Goal: Task Accomplishment & Management: Manage account settings

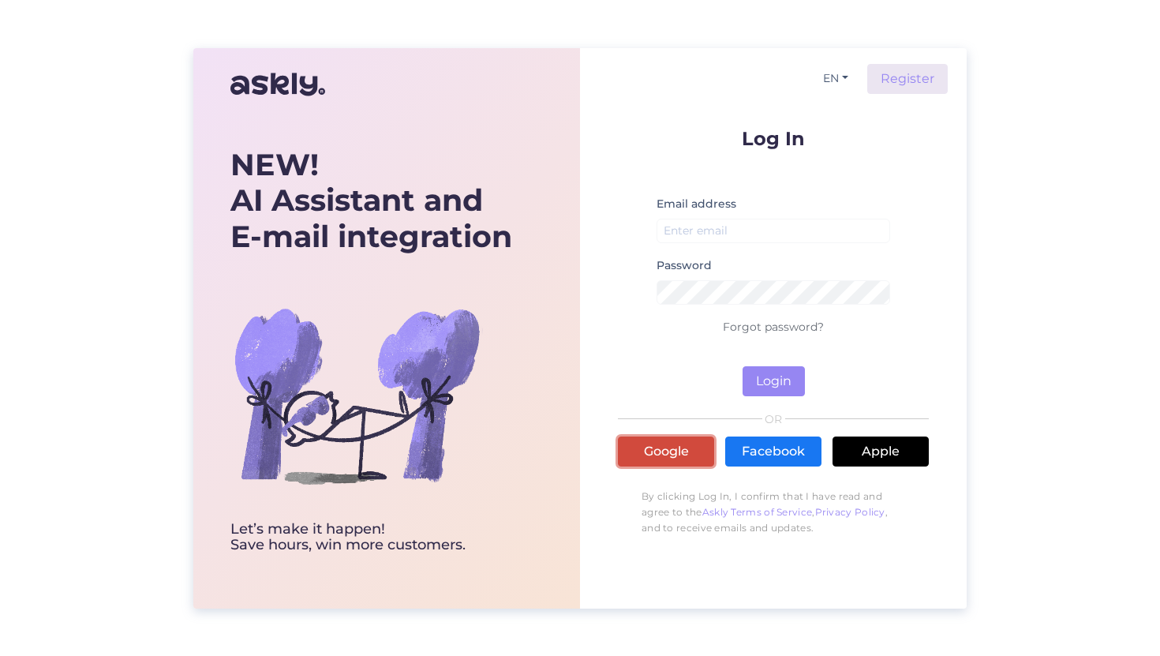
click at [675, 447] on link "Google" at bounding box center [666, 451] width 96 height 30
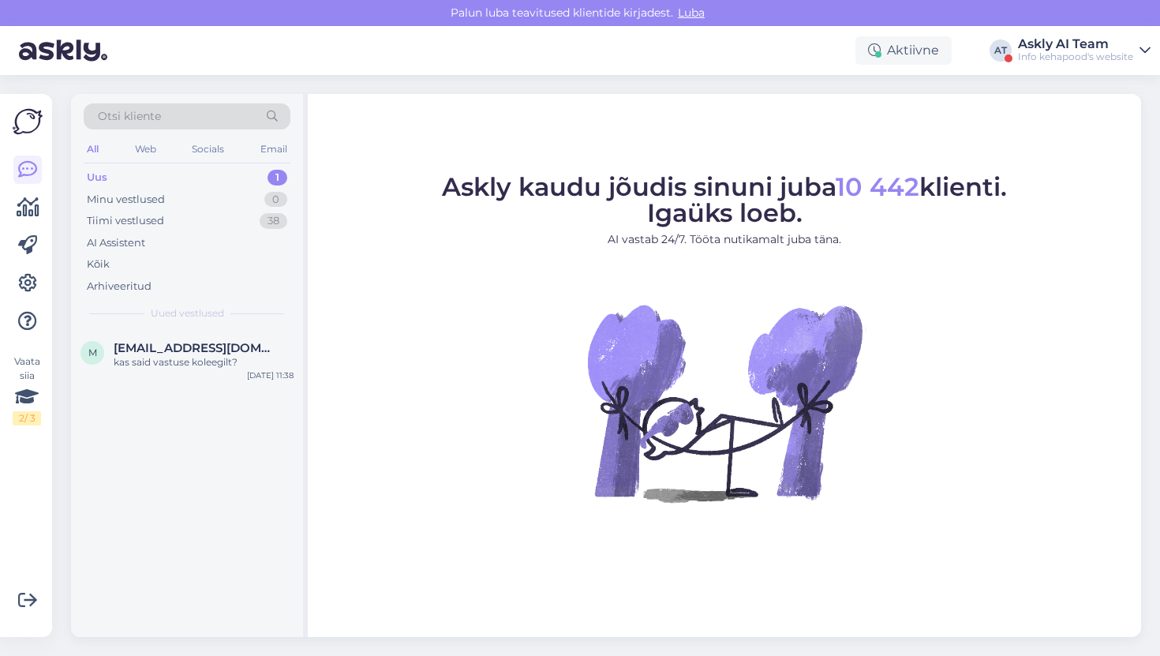
click at [1112, 42] on div "Askly AI Team" at bounding box center [1075, 44] width 115 height 13
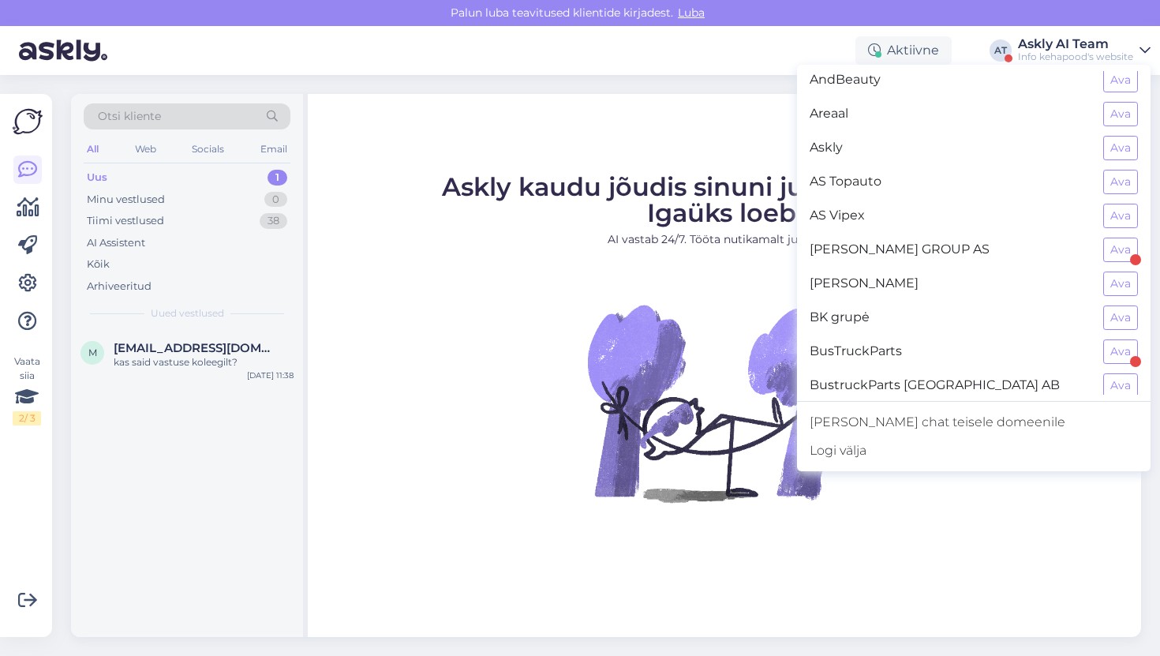
scroll to position [77, 0]
click at [1110, 252] on button "Ava" at bounding box center [1120, 248] width 35 height 24
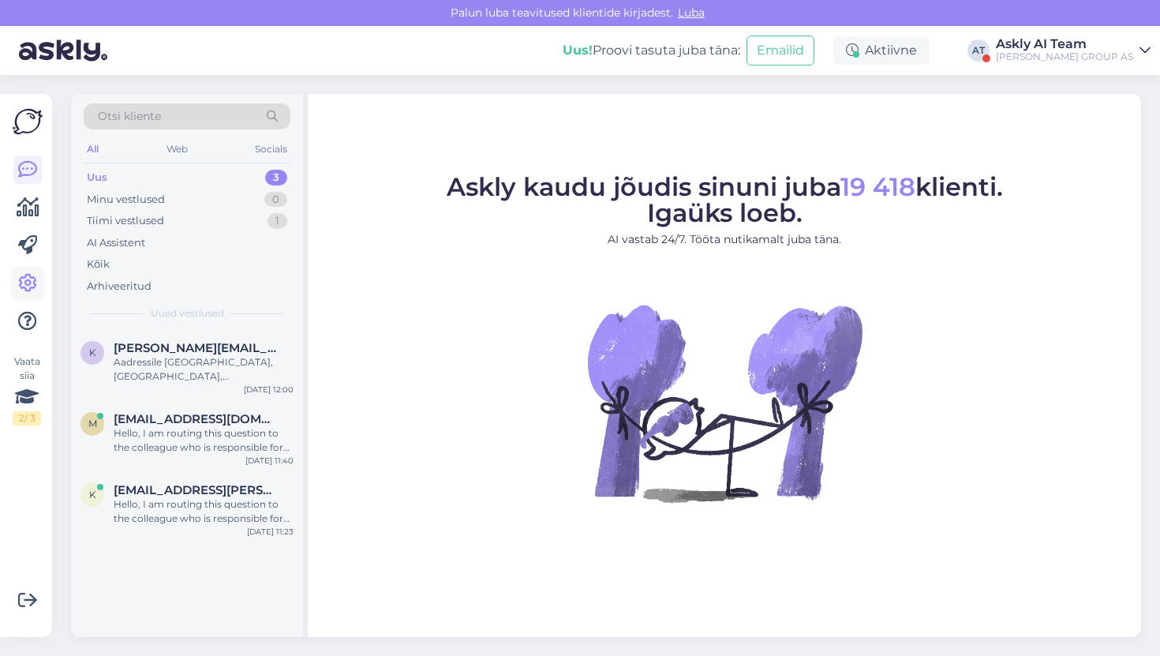
click at [35, 279] on icon at bounding box center [27, 283] width 19 height 19
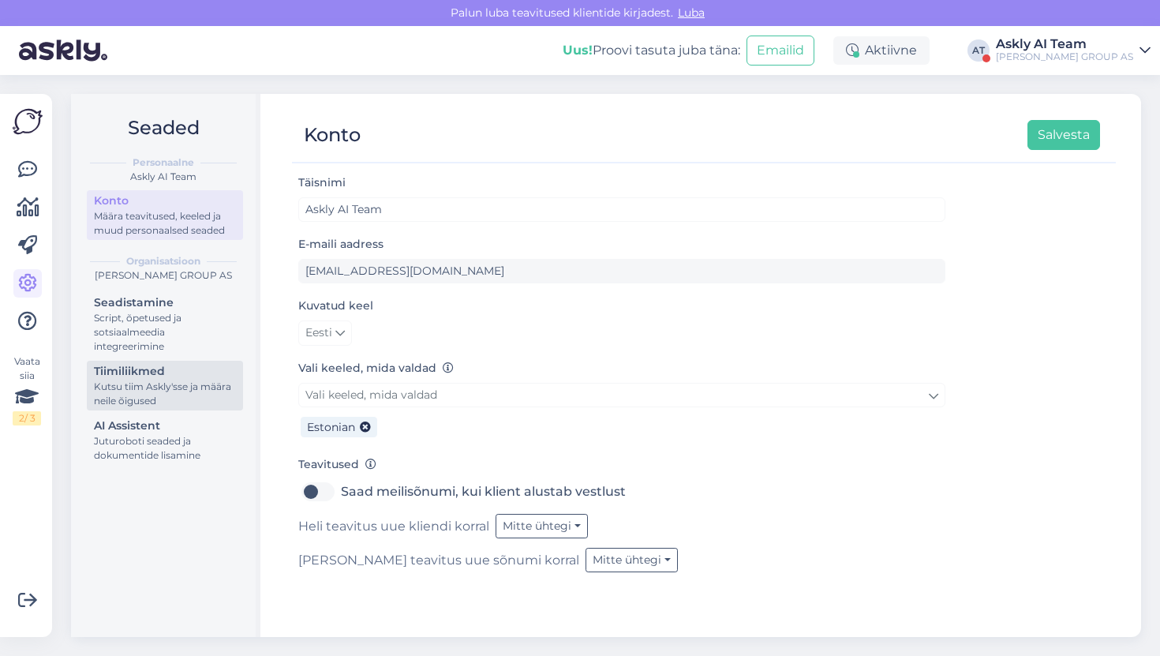
click at [178, 405] on div "Kutsu tiim Askly'sse ja määra neile õigused" at bounding box center [165, 393] width 142 height 28
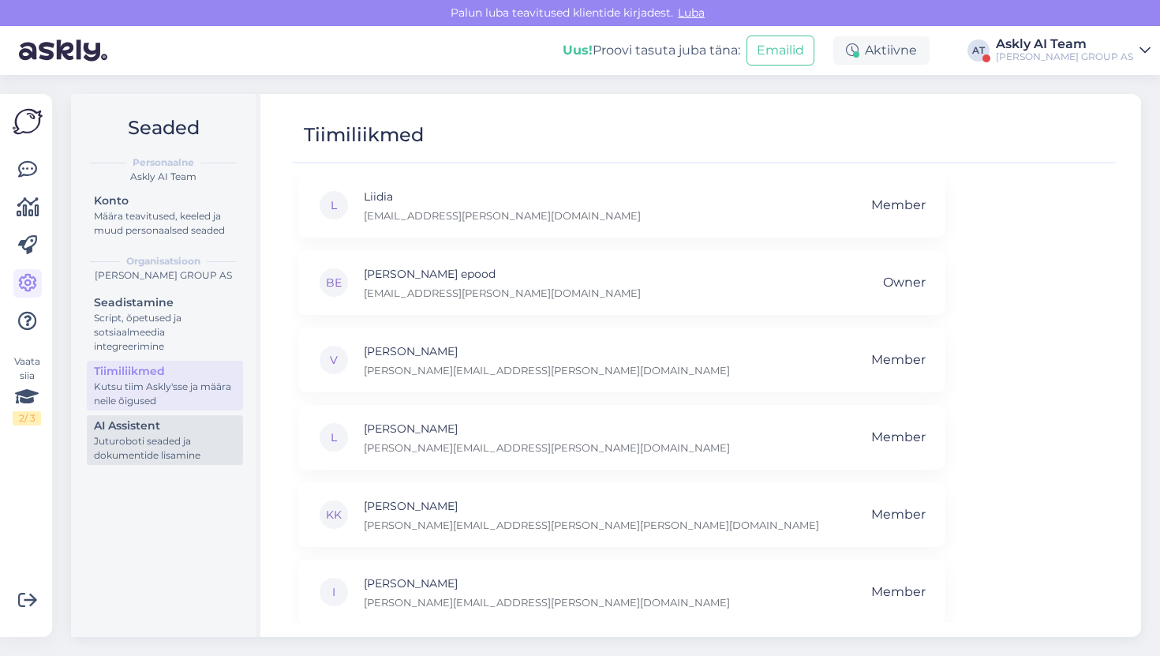
click at [173, 431] on div "AI Assistent" at bounding box center [165, 425] width 142 height 17
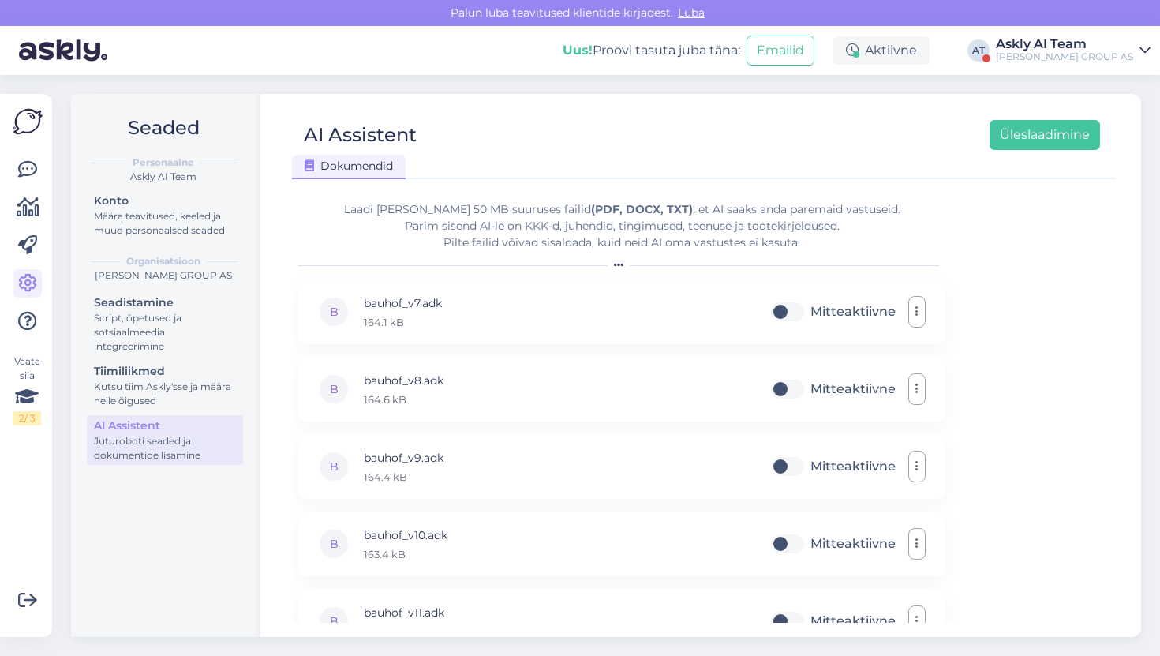
click at [582, 234] on div "Laadi [PERSON_NAME] 50 MB suuruses failid (PDF, DOCX, TXT) , et AI saaks anda p…" at bounding box center [621, 226] width 647 height 50
click at [286, 32] on div "Uus! Proovi tasuta [PERSON_NAME]: Emailid Aktiivne AT Askly AI Team [PERSON_NAM…" at bounding box center [580, 50] width 1160 height 49
